Goal: Information Seeking & Learning: Learn about a topic

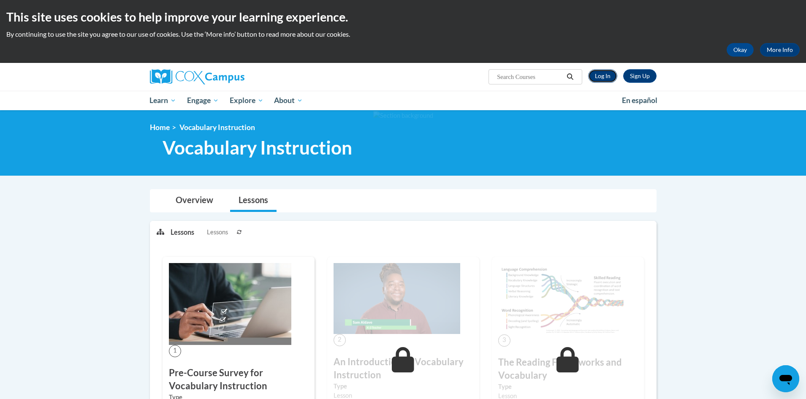
click at [604, 77] on link "Log In" at bounding box center [602, 76] width 29 height 14
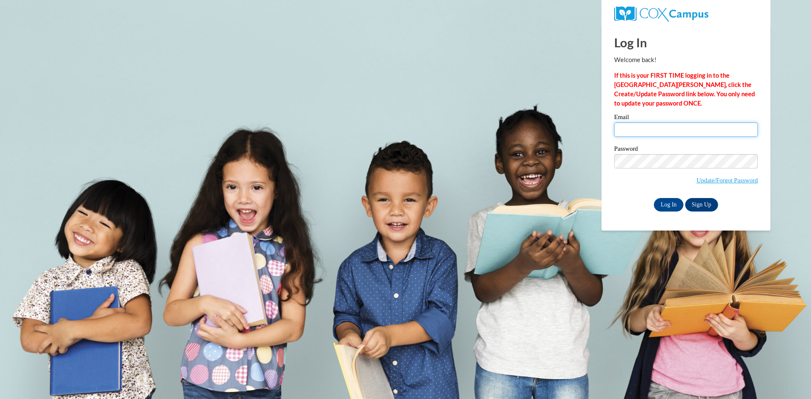
type input "sabrina.fatha@gmail.com"
click at [696, 130] on input "sabrina.fatha@gmail.com" at bounding box center [686, 129] width 144 height 14
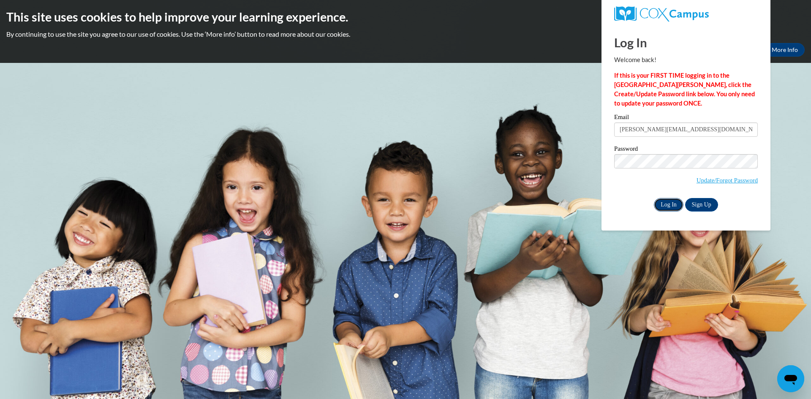
click at [669, 206] on input "Log In" at bounding box center [669, 205] width 30 height 14
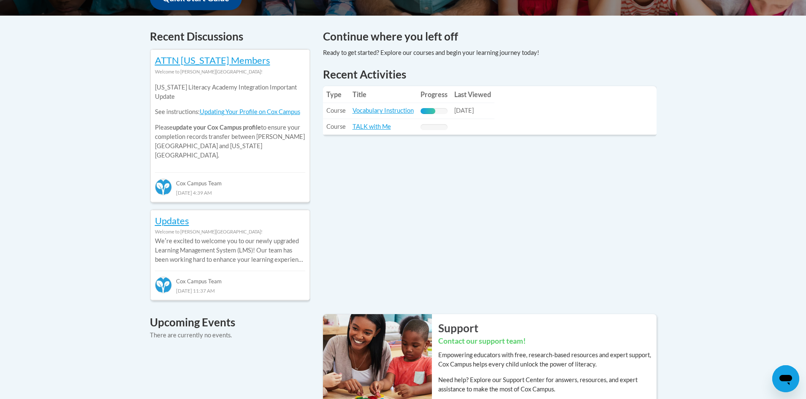
scroll to position [351, 0]
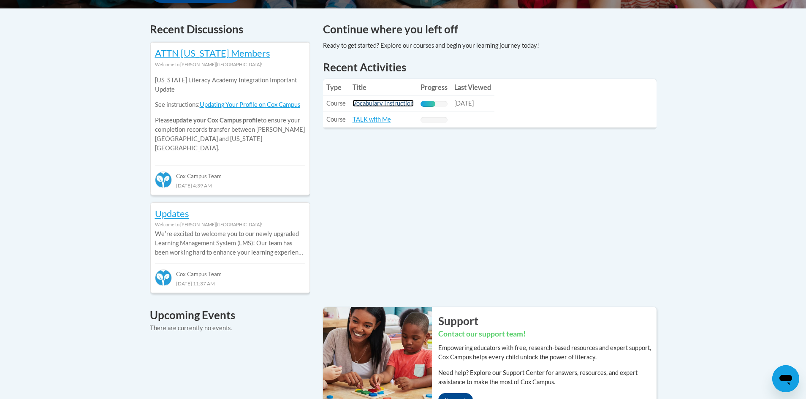
click at [402, 106] on link "Vocabulary Instruction" at bounding box center [383, 103] width 61 height 7
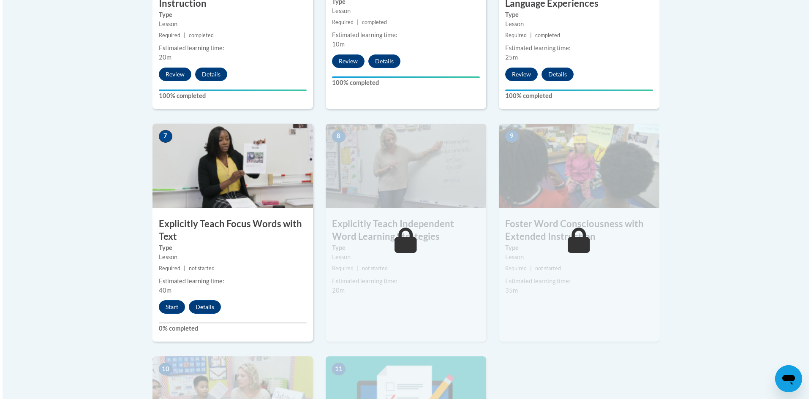
scroll to position [627, 0]
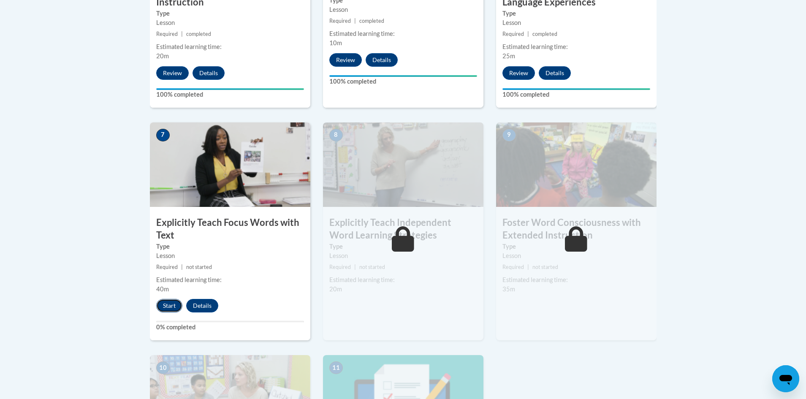
click at [174, 305] on button "Start" at bounding box center [169, 306] width 26 height 14
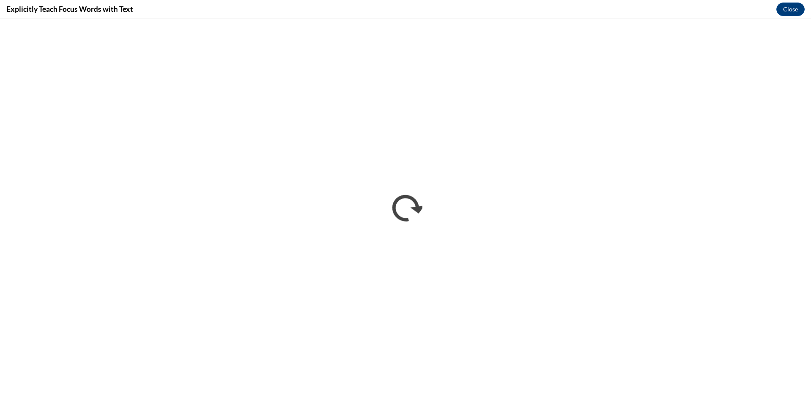
scroll to position [0, 0]
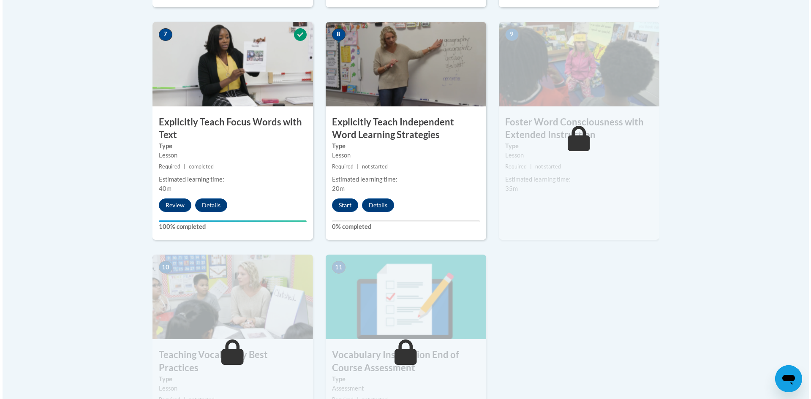
scroll to position [737, 0]
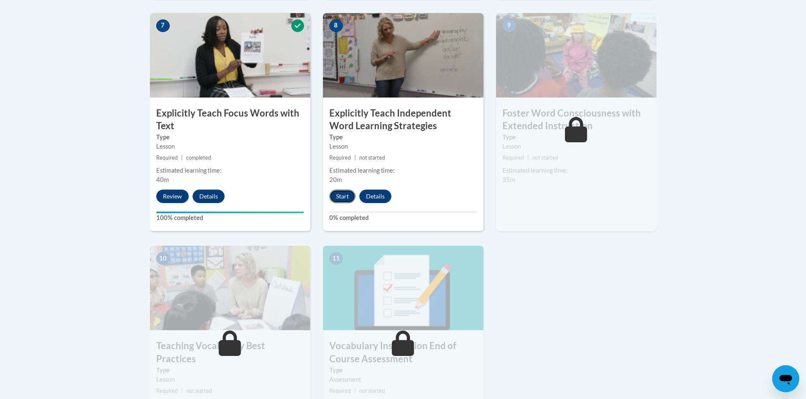
click at [346, 197] on button "Start" at bounding box center [342, 197] width 26 height 14
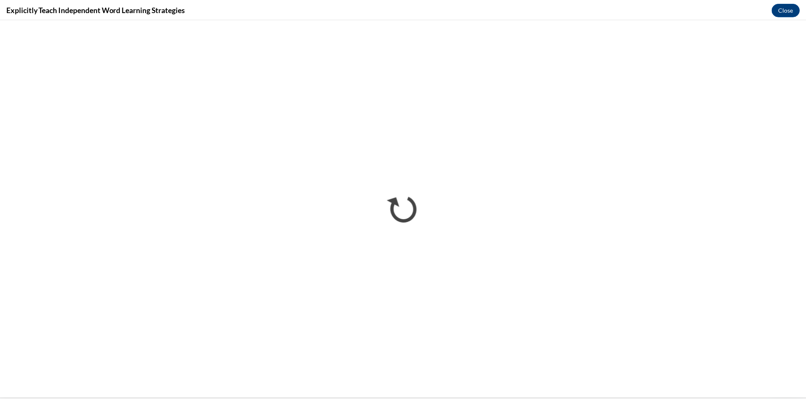
scroll to position [0, 0]
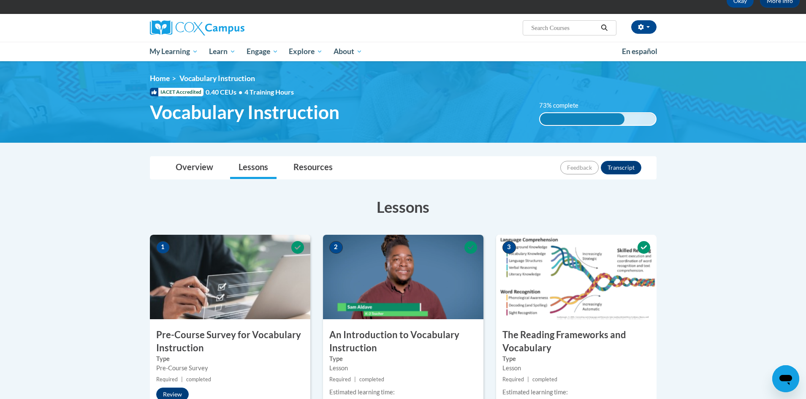
scroll to position [48, 0]
